Goal: Go to known website: Go to known website

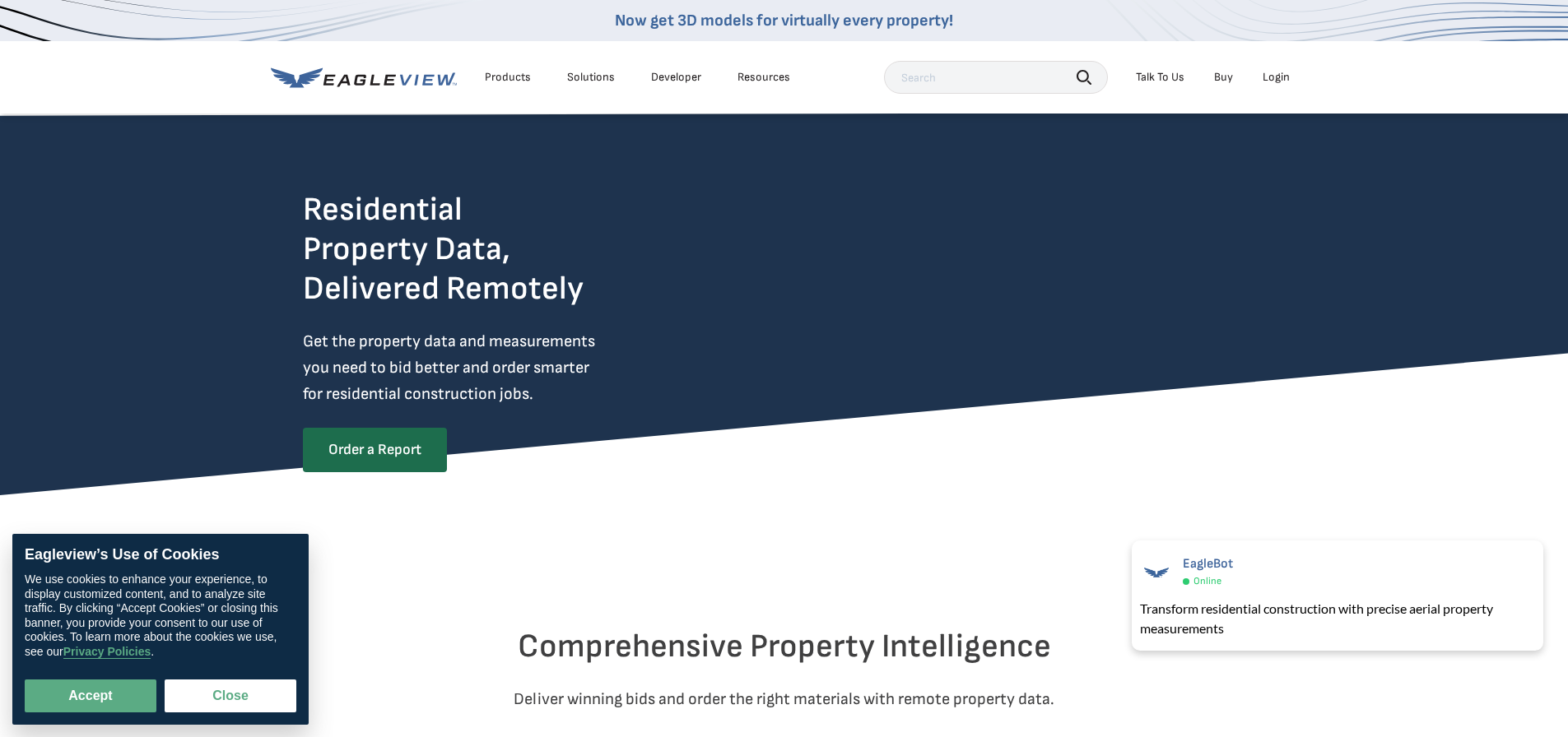
click at [1276, 78] on div "Login" at bounding box center [1276, 78] width 27 height 15
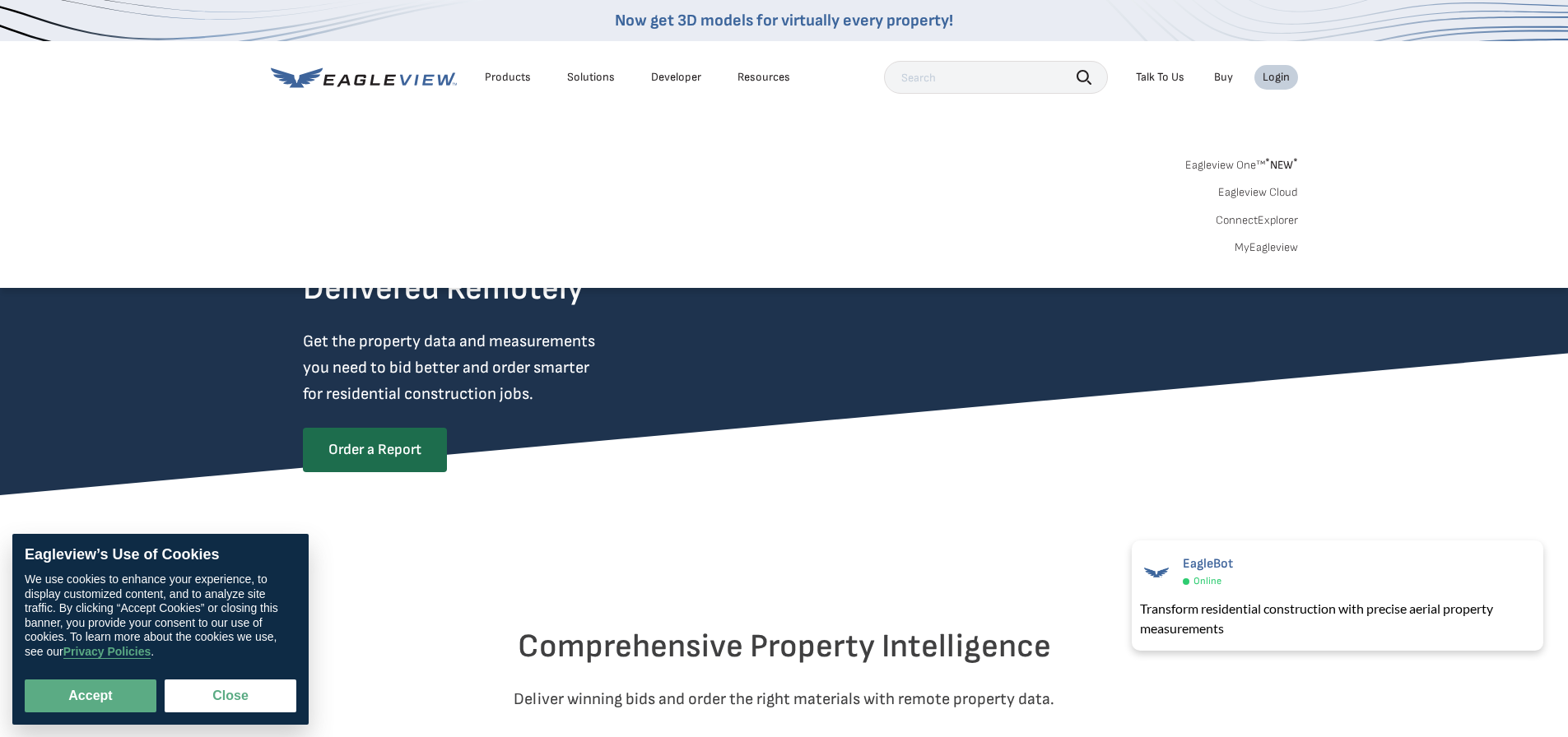
click at [1247, 166] on link "Eagleview One™ * NEW *" at bounding box center [1241, 163] width 113 height 19
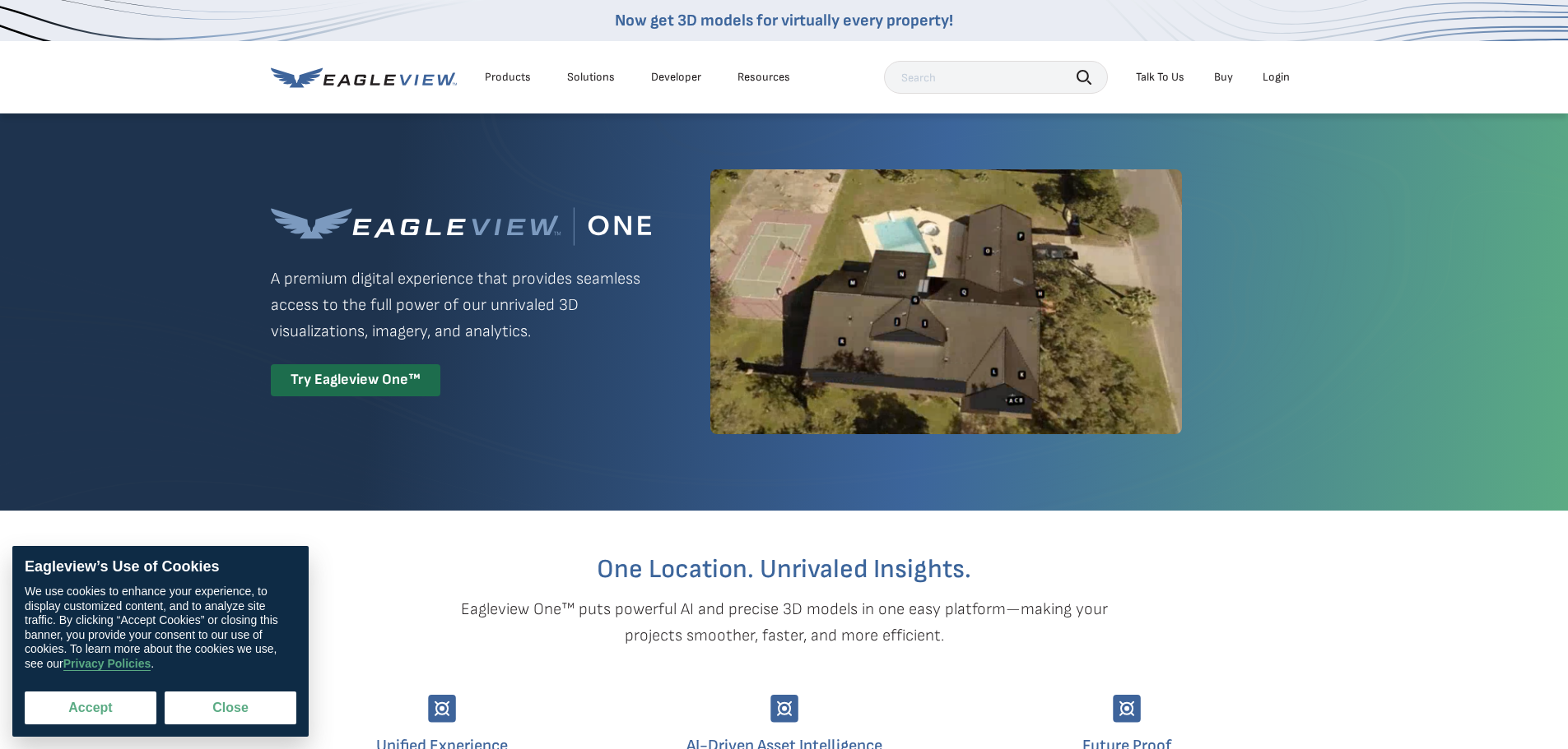
click at [143, 722] on button "Accept" at bounding box center [90, 708] width 132 height 33
checkbox input "true"
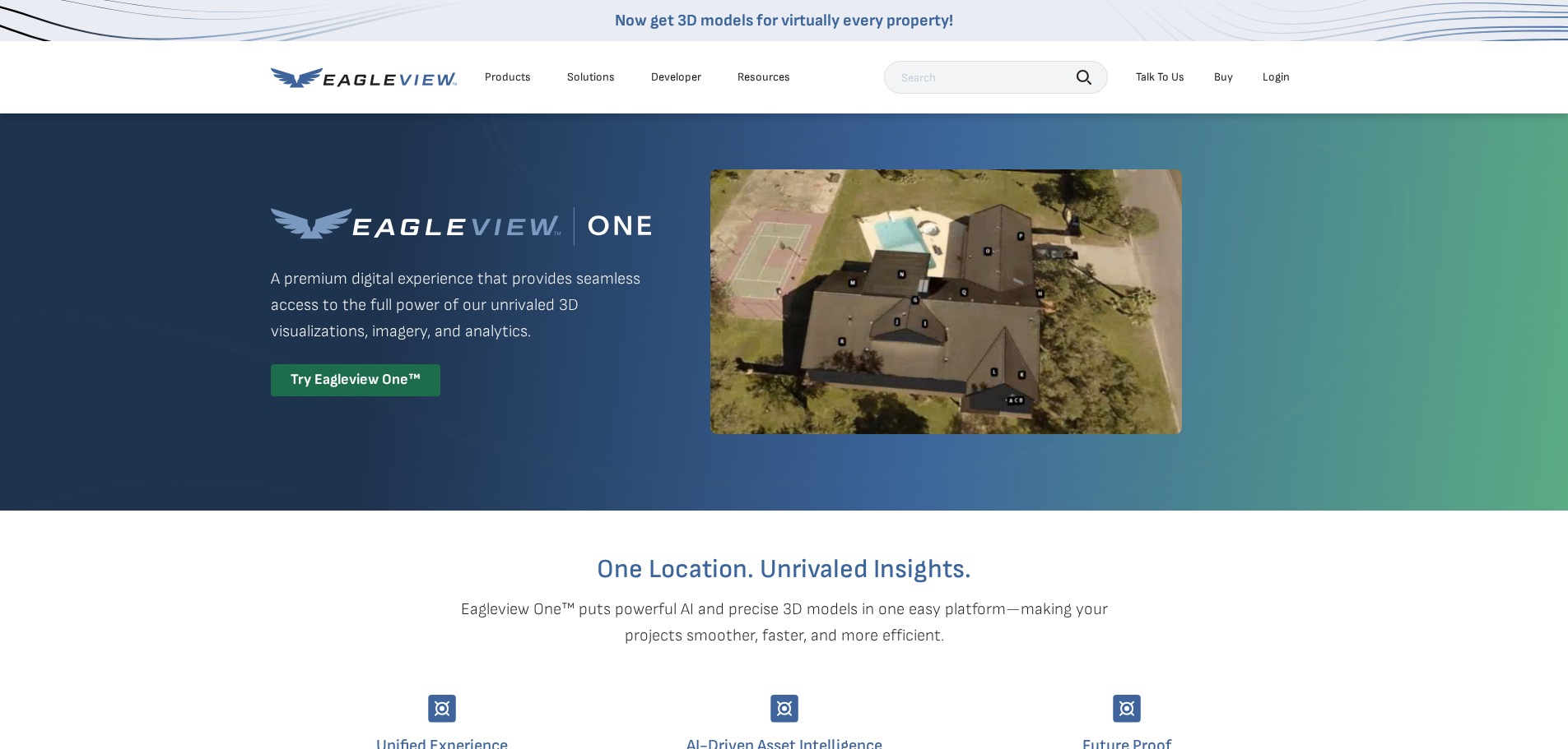
click at [1280, 78] on div "Login" at bounding box center [1276, 78] width 27 height 15
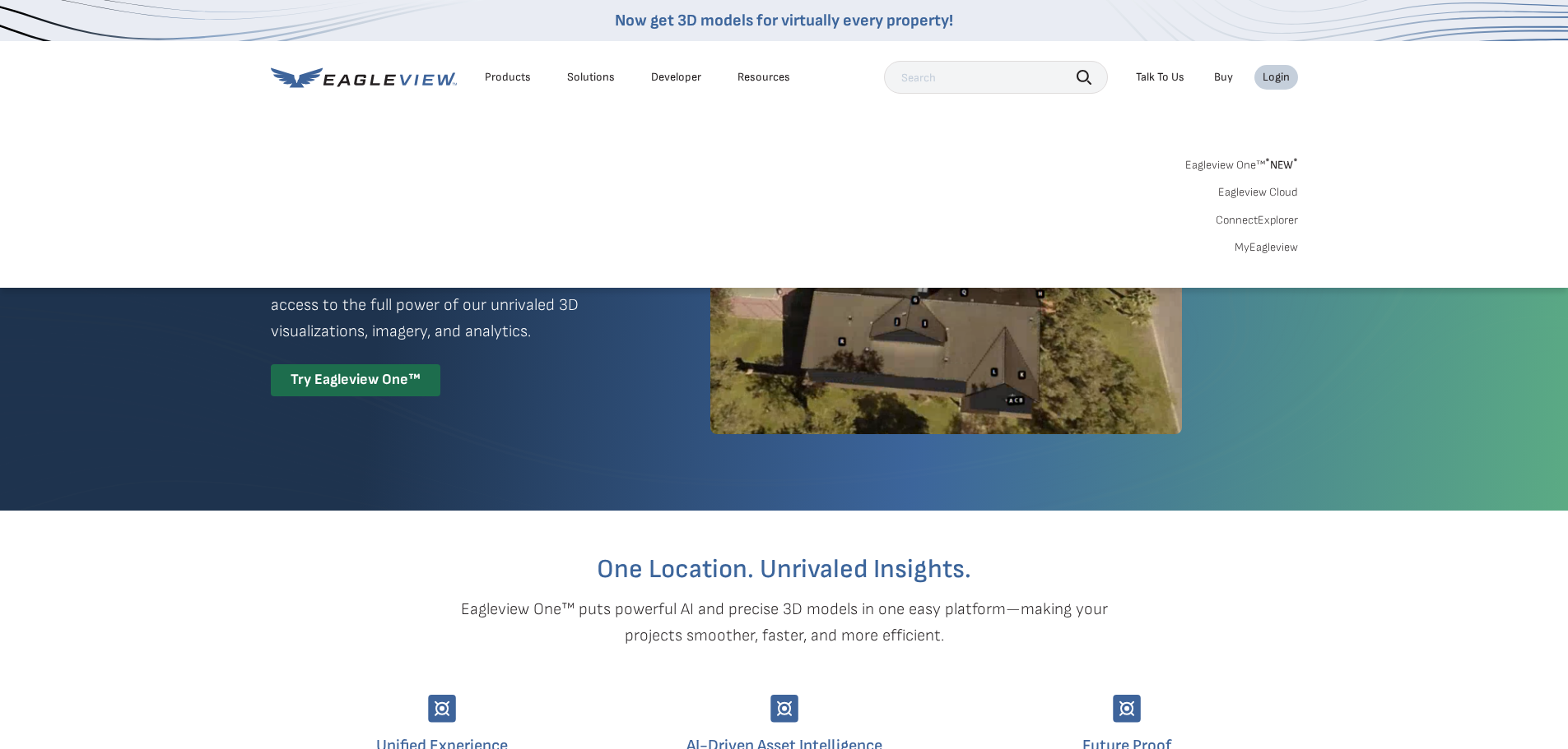
click at [1282, 245] on link "MyEagleview" at bounding box center [1266, 247] width 64 height 15
